Goal: Navigation & Orientation: Go to known website

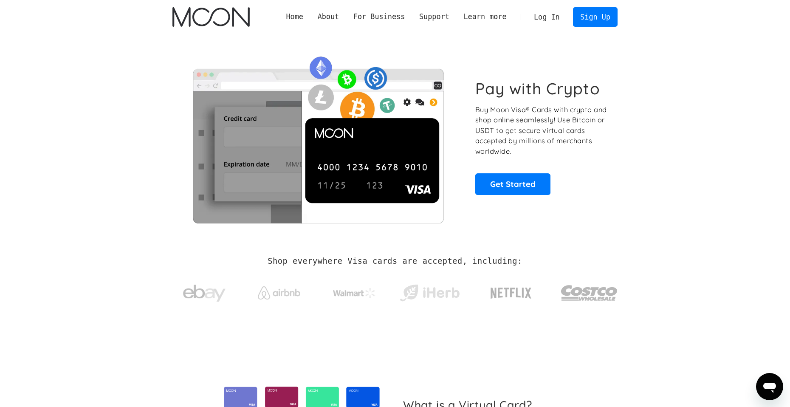
click at [554, 18] on link "Log In" at bounding box center [547, 17] width 40 height 19
